Goal: Find specific page/section: Find specific page/section

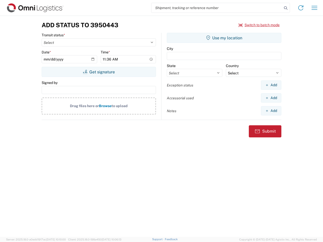
click at [217, 8] on input "search" at bounding box center [216, 8] width 131 height 10
click at [286, 8] on icon at bounding box center [285, 8] width 7 height 7
click at [301, 8] on icon at bounding box center [301, 8] width 8 height 8
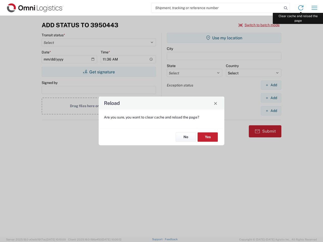
click at [315, 8] on div "Reload Are you sure, you want to clear cache and reload the page? No Yes" at bounding box center [161, 121] width 323 height 242
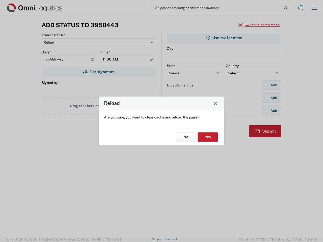
click at [259, 25] on div "Reload Are you sure, you want to clear cache and reload the page? No Yes" at bounding box center [161, 121] width 323 height 242
click at [99, 72] on div "Reload Are you sure, you want to clear cache and reload the page? No Yes" at bounding box center [161, 121] width 323 height 242
click at [224, 38] on div "Reload Are you sure, you want to clear cache and reload the page? No Yes" at bounding box center [161, 121] width 323 height 242
click at [271, 85] on div "Reload Are you sure, you want to clear cache and reload the page? No Yes" at bounding box center [161, 121] width 323 height 242
click at [271, 98] on div "Reload Are you sure, you want to clear cache and reload the page? No Yes" at bounding box center [161, 121] width 323 height 242
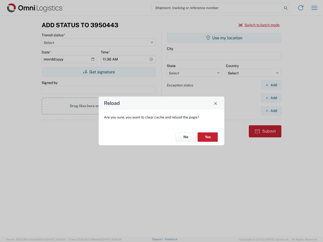
click at [271, 111] on div "Reload Are you sure, you want to clear cache and reload the page? No Yes" at bounding box center [161, 121] width 323 height 242
